Goal: Check status: Check status

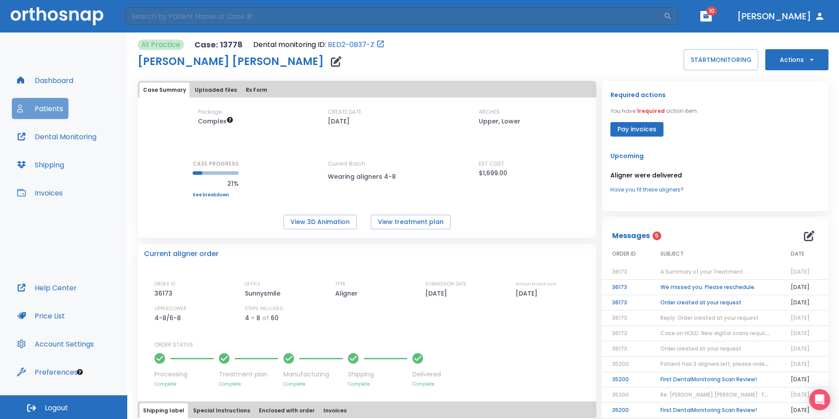
click at [50, 112] on button "Patients" at bounding box center [40, 108] width 57 height 21
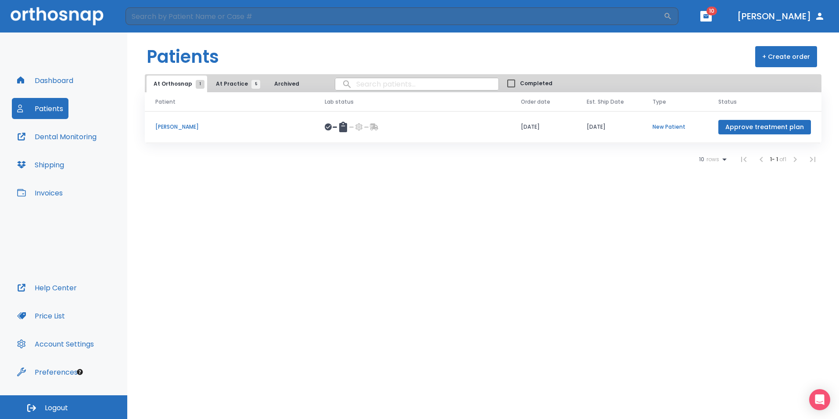
click at [46, 90] on button "Dashboard" at bounding box center [45, 80] width 67 height 21
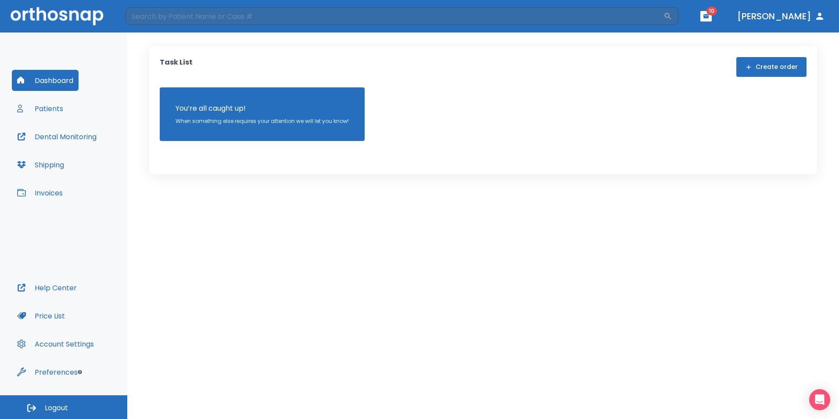
click at [712, 18] on button "button" at bounding box center [706, 16] width 11 height 11
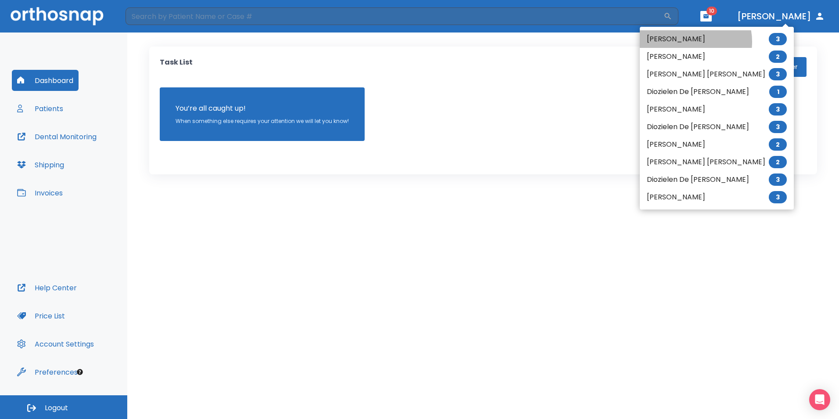
click at [689, 42] on li "[PERSON_NAME] 3" at bounding box center [717, 39] width 154 height 18
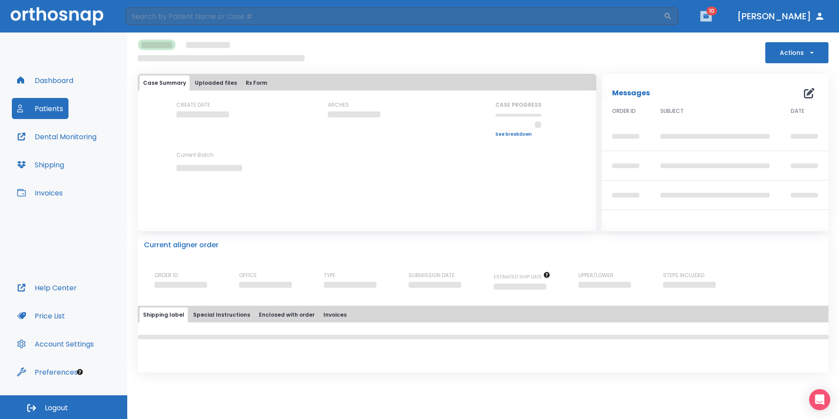
click at [712, 14] on button "button" at bounding box center [706, 16] width 11 height 11
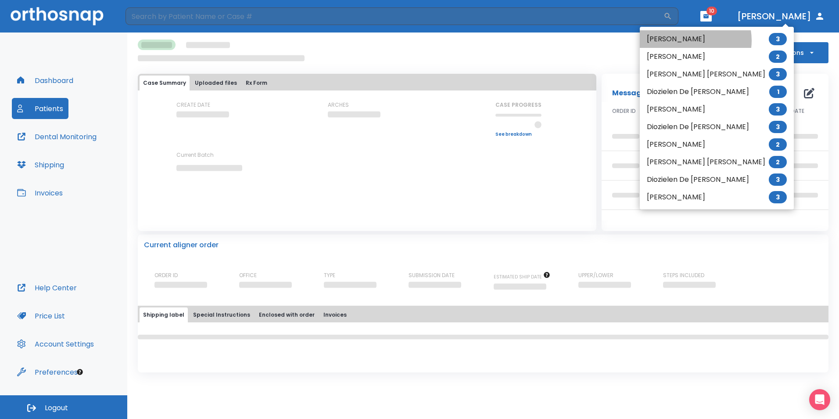
click at [689, 40] on li "[PERSON_NAME] 3" at bounding box center [717, 39] width 154 height 18
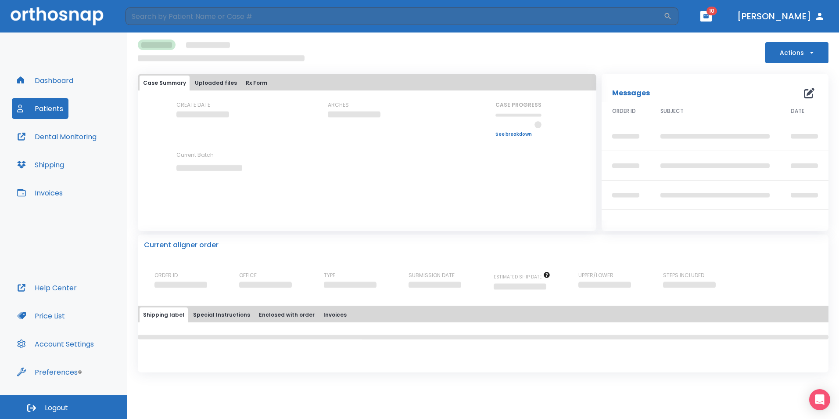
click at [73, 21] on img at bounding box center [57, 16] width 93 height 18
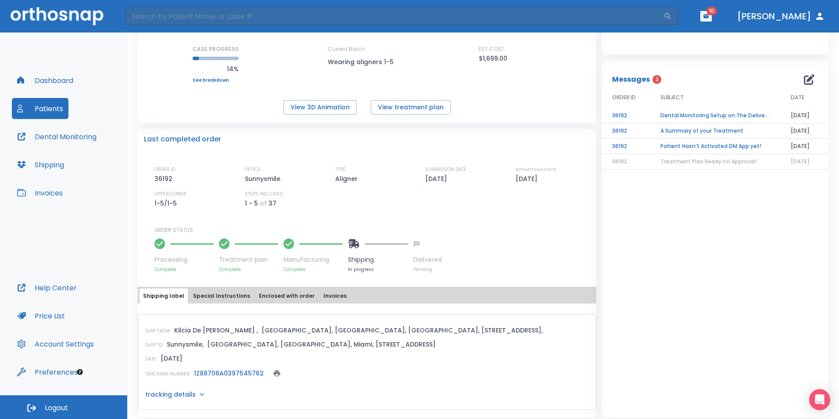
scroll to position [120, 0]
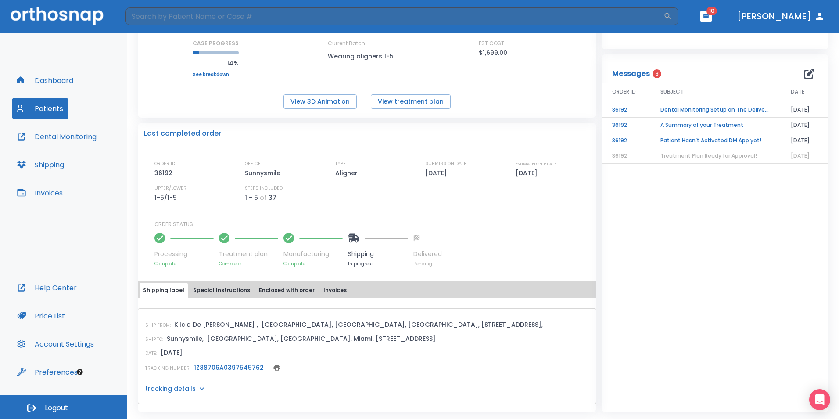
click at [223, 369] on link "1Z88706A0397545762" at bounding box center [229, 367] width 70 height 9
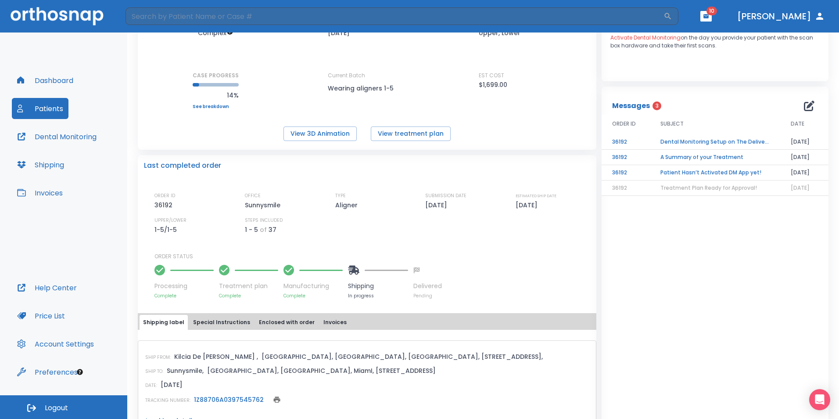
scroll to position [88, 0]
click at [360, 339] on div "SHIP FROM: Kilcia De [PERSON_NAME] , [GEOGRAPHIC_DATA], [GEOGRAPHIC_DATA], [GEO…" at bounding box center [367, 383] width 459 height 106
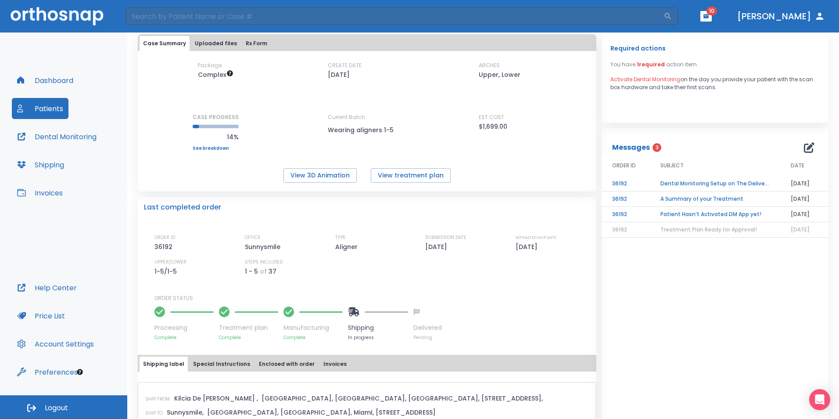
scroll to position [0, 0]
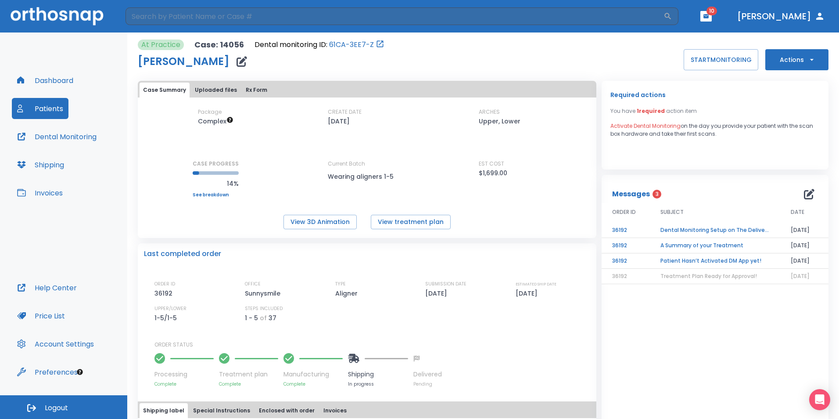
click at [717, 10] on span "10" at bounding box center [712, 11] width 11 height 9
click at [709, 14] on icon "button" at bounding box center [706, 16] width 5 height 4
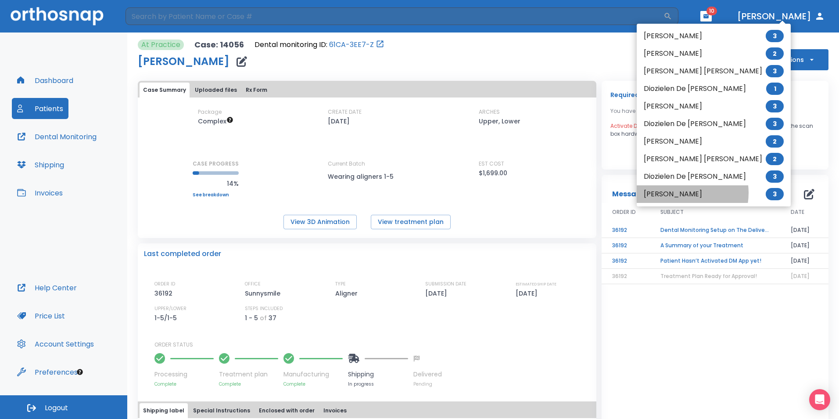
click at [680, 193] on li "Maria Paula Perdomo 3" at bounding box center [714, 194] width 154 height 18
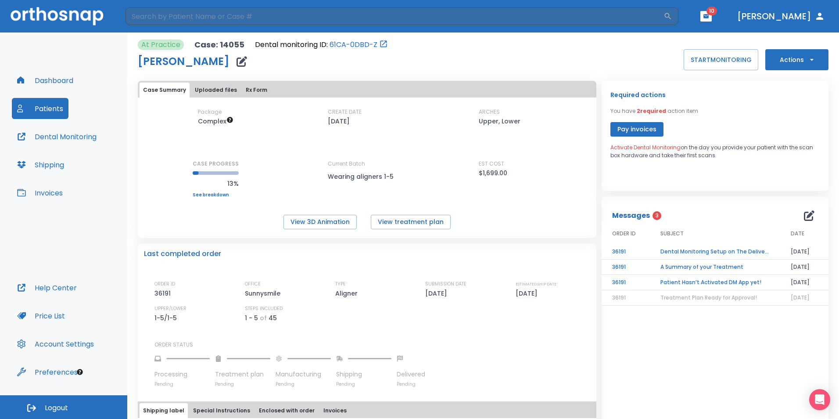
click at [637, 152] on p "Activate Dental Monitoring on the day you provide your patient with the scan bo…" at bounding box center [715, 152] width 209 height 16
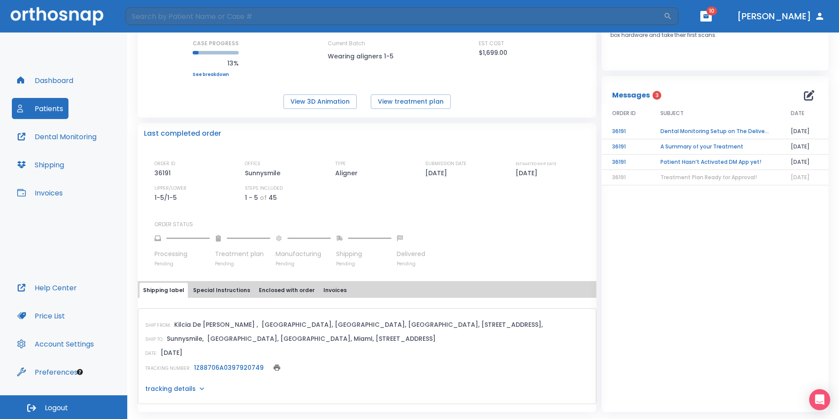
click at [245, 368] on link "1Z88706A0397920749" at bounding box center [229, 367] width 70 height 9
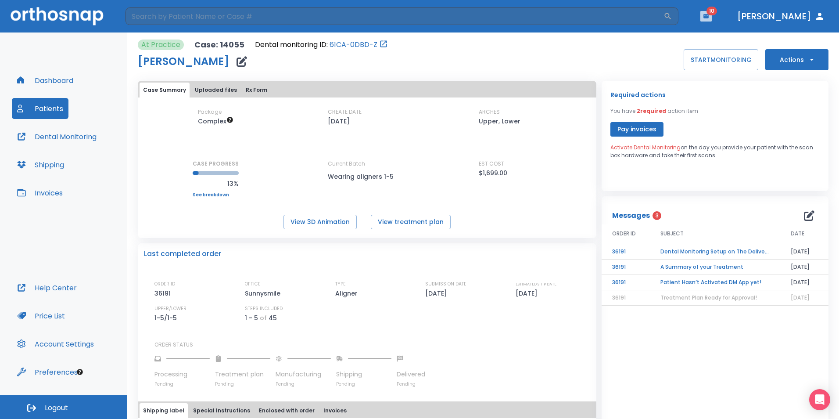
click at [709, 16] on icon "button" at bounding box center [706, 16] width 5 height 4
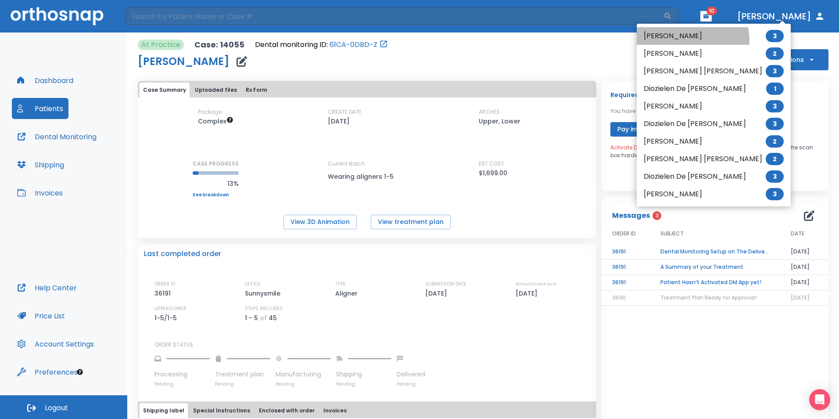
click at [686, 41] on li "[PERSON_NAME] 3" at bounding box center [714, 36] width 154 height 18
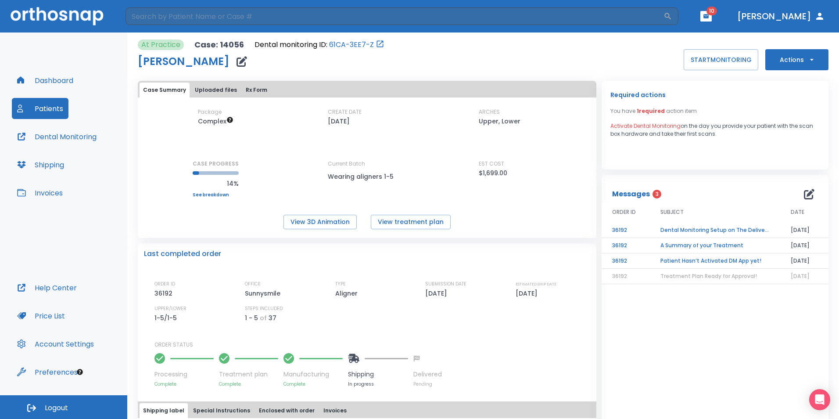
scroll to position [120, 0]
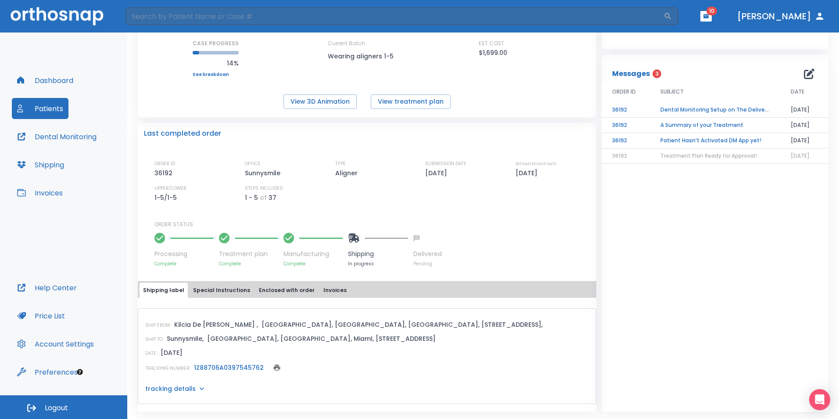
click at [216, 367] on link "1Z88706A0397545762" at bounding box center [229, 367] width 70 height 9
